Goal: Find contact information: Find contact information

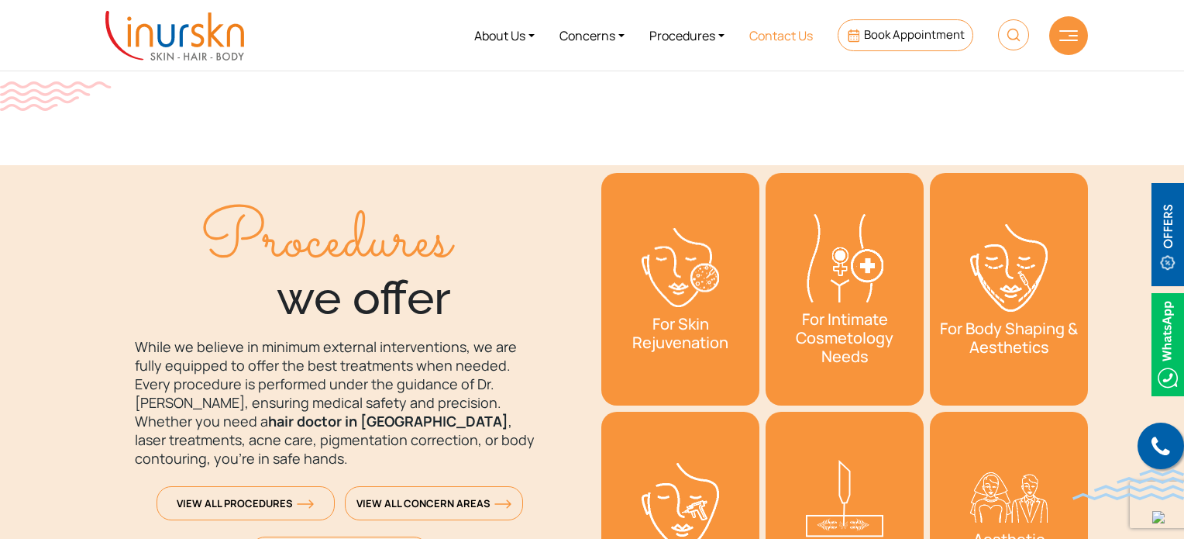
scroll to position [2015, 0]
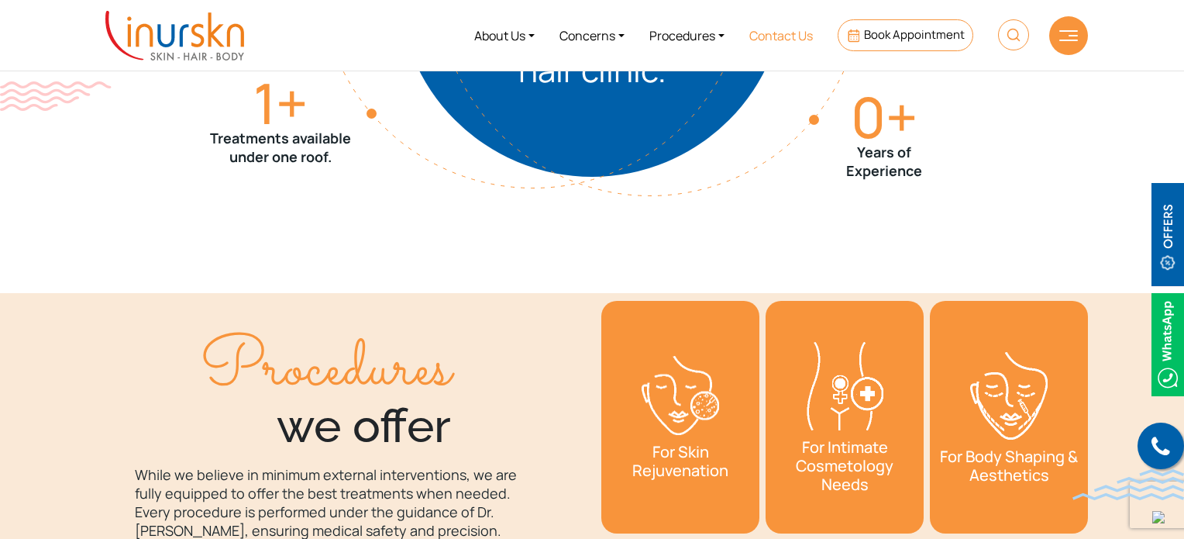
click at [781, 38] on link "Contact Us" at bounding box center [781, 35] width 88 height 58
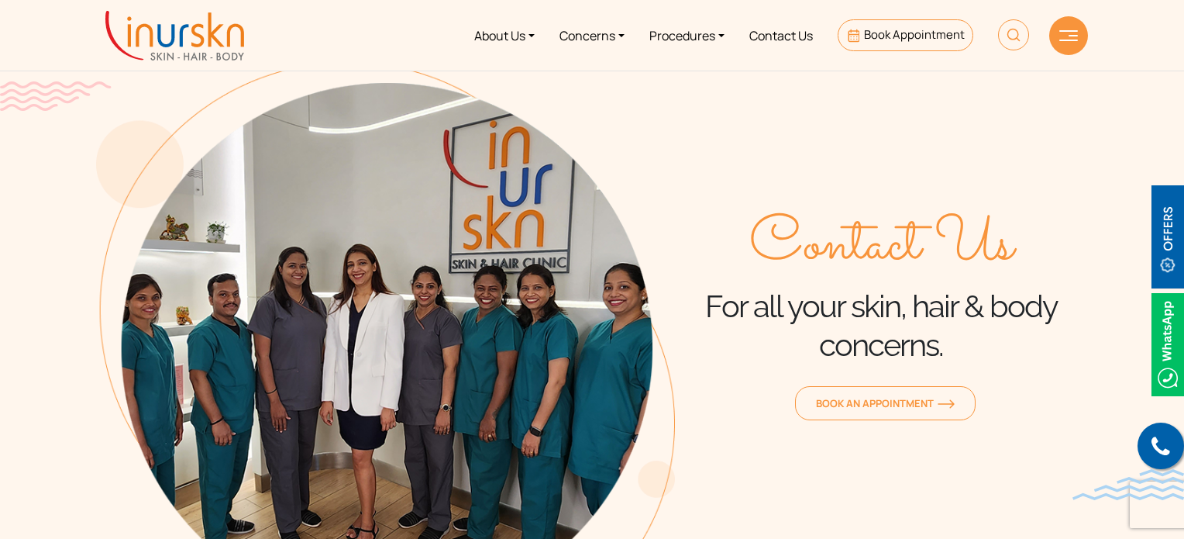
click at [679, 193] on div "Contact Us For all your skin, hair & body concerns. Book an Appointment" at bounding box center [881, 315] width 413 height 506
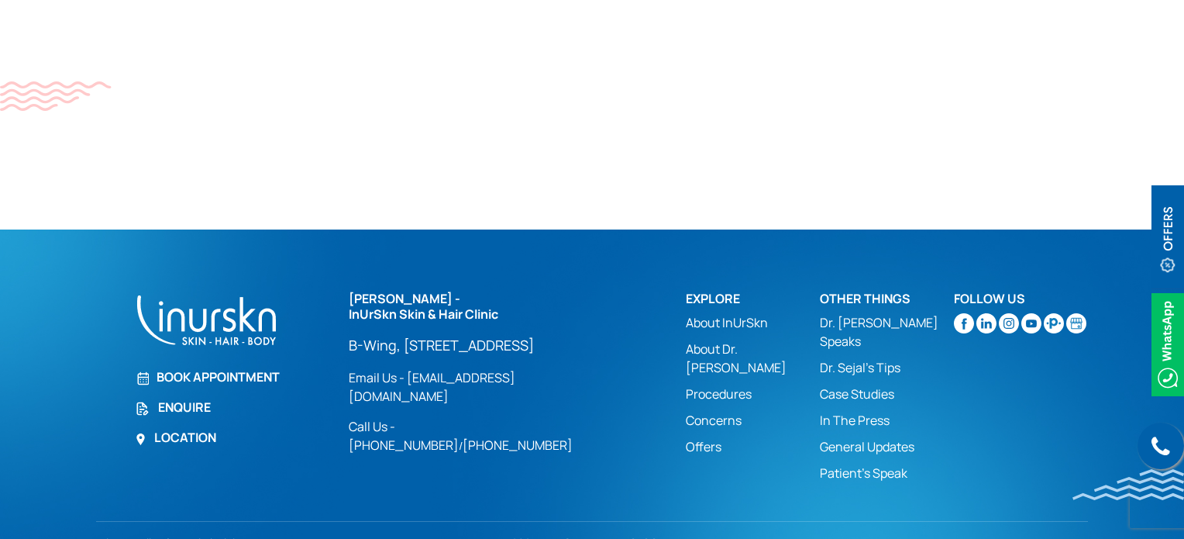
scroll to position [1067, 0]
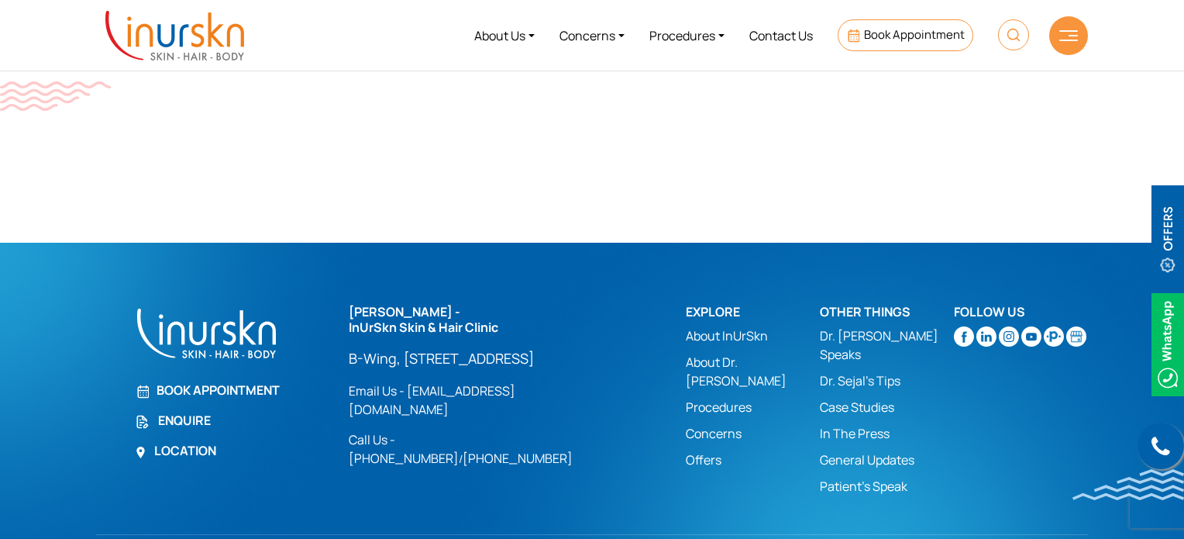
click at [964, 346] on img at bounding box center [964, 336] width 20 height 20
click at [977, 346] on img at bounding box center [987, 336] width 20 height 20
